Goal: Task Accomplishment & Management: Use online tool/utility

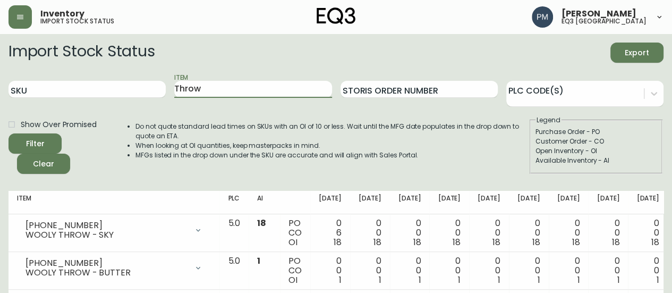
click at [223, 80] on div "Item Throw" at bounding box center [252, 89] width 157 height 35
click at [220, 86] on input "Throw" at bounding box center [252, 89] width 157 height 17
click at [8, 133] on button "Filter" at bounding box center [34, 143] width 53 height 20
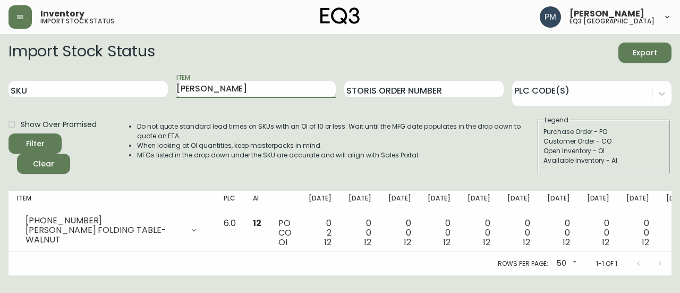
click at [220, 86] on input "[PERSON_NAME]" at bounding box center [255, 89] width 159 height 17
type input "[DATE]"
click at [8, 133] on button "Filter" at bounding box center [34, 143] width 53 height 20
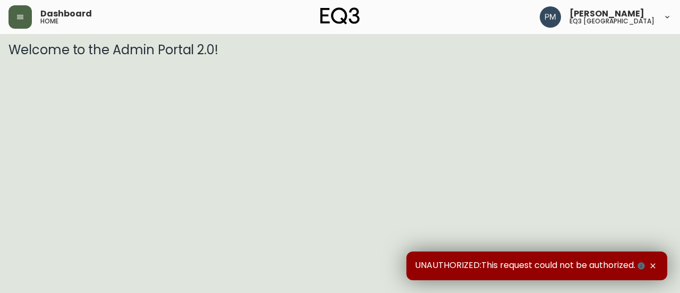
click at [21, 20] on icon "button" at bounding box center [20, 17] width 8 height 8
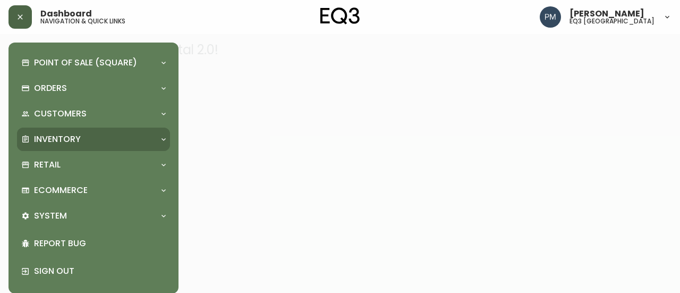
click at [81, 142] on div "Inventory" at bounding box center [88, 139] width 134 height 12
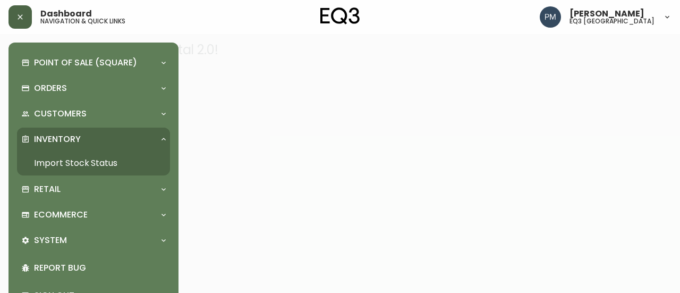
click at [74, 161] on link "Import Stock Status" at bounding box center [93, 163] width 153 height 24
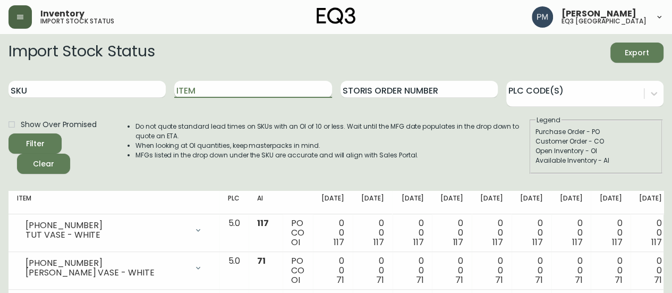
click at [249, 93] on input "Item" at bounding box center [252, 89] width 157 height 17
type input "Holi"
click at [8, 133] on button "Filter" at bounding box center [34, 143] width 53 height 20
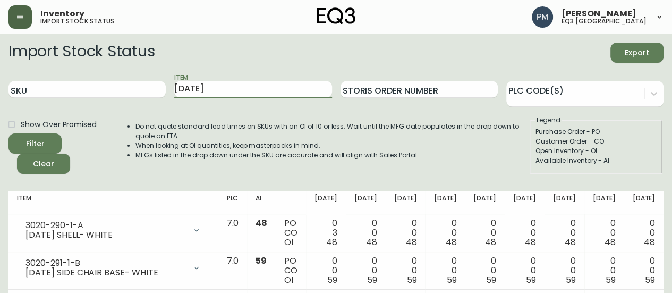
click at [279, 140] on li "Do not quote standard lead times on SKUs with an OI of 10 or less. Wait until t…" at bounding box center [331, 131] width 393 height 19
click at [357, 175] on div "Import Stock Status Export SKU Item Holi Storis Order Number PLC Code(s) Show O…" at bounding box center [335, 112] width 655 height 140
click at [354, 163] on div "Do not quote standard lead times on SKUs with an OI of 10 or less. Wait until t…" at bounding box center [321, 144] width 414 height 58
